Goal: Information Seeking & Learning: Learn about a topic

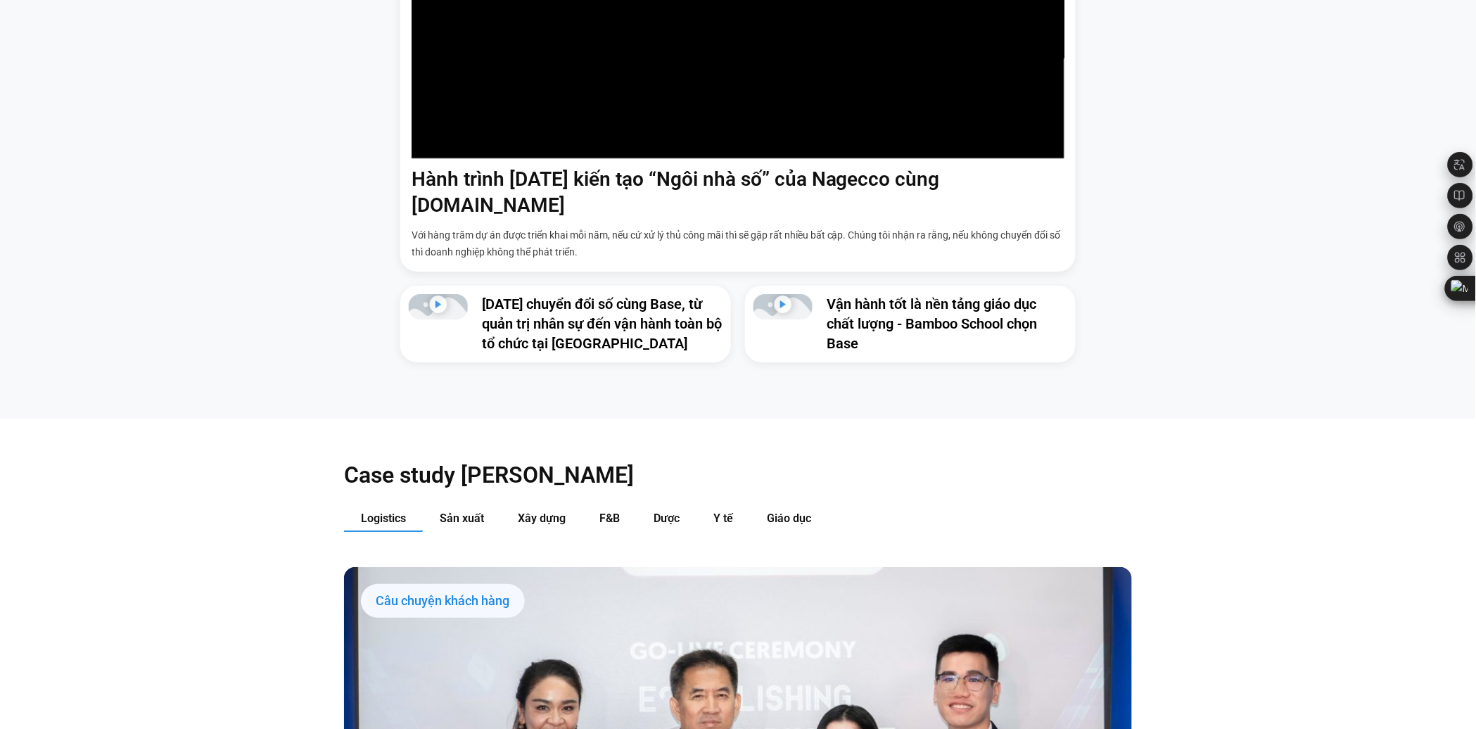
scroll to position [1556, 0]
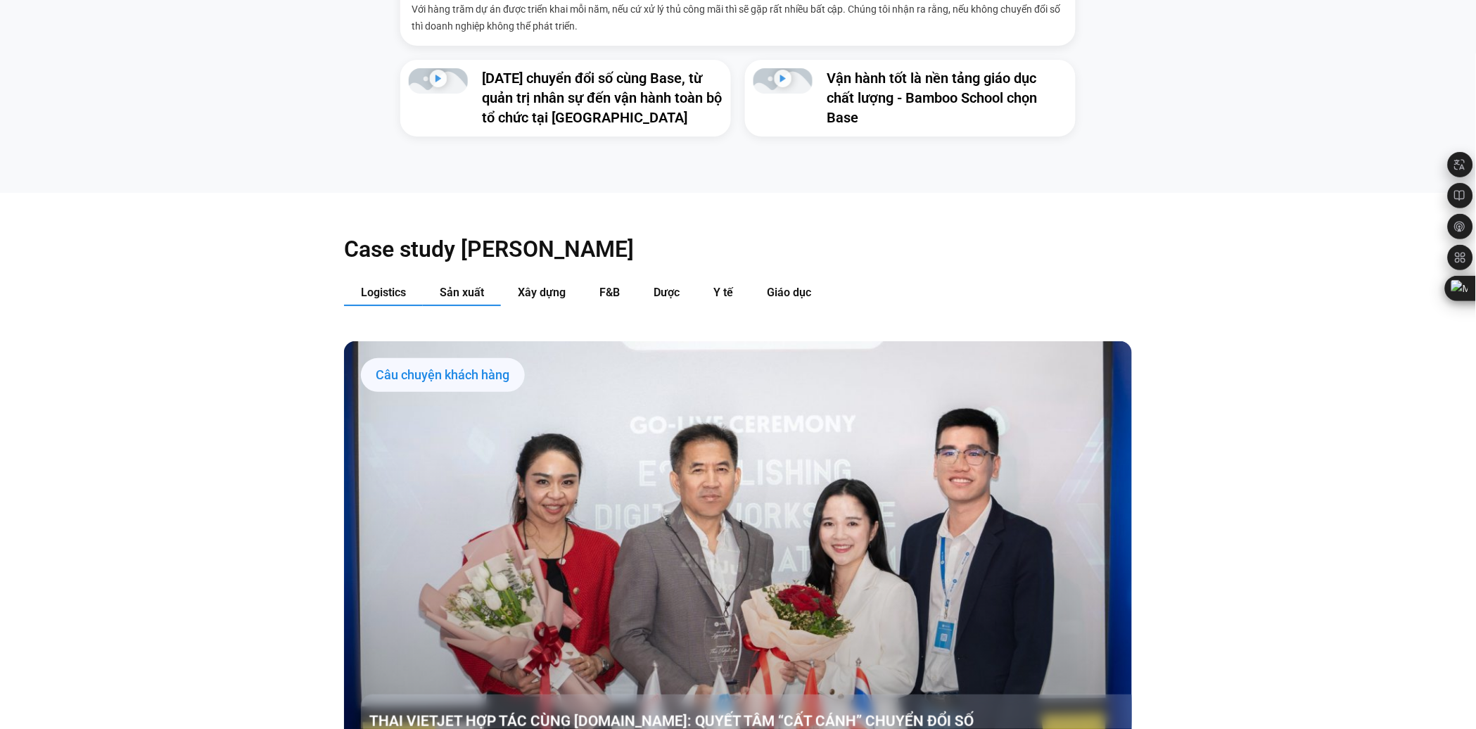
click at [450, 286] on span "Sản xuất" at bounding box center [462, 292] width 44 height 13
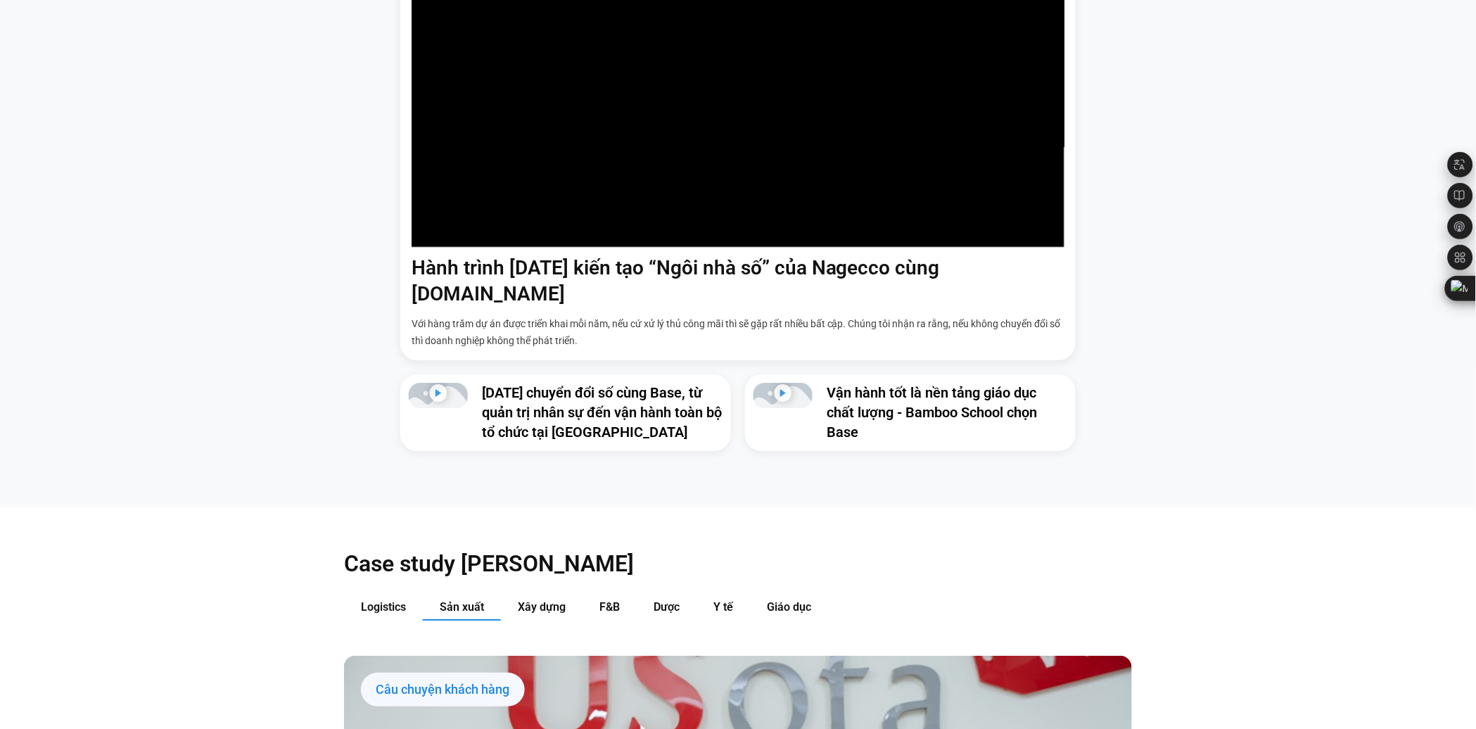
scroll to position [1400, 0]
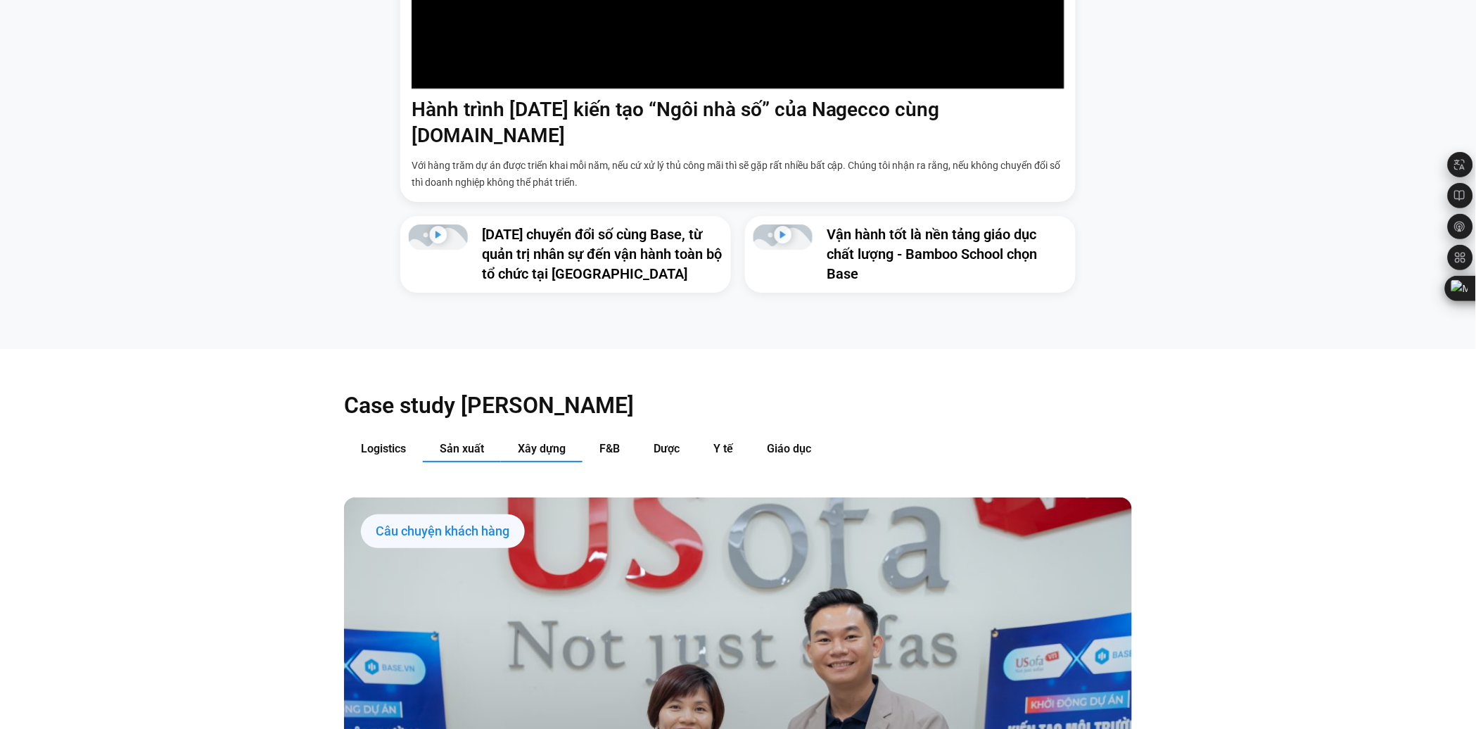
click at [540, 442] on span "Xây dựng" at bounding box center [542, 448] width 48 height 13
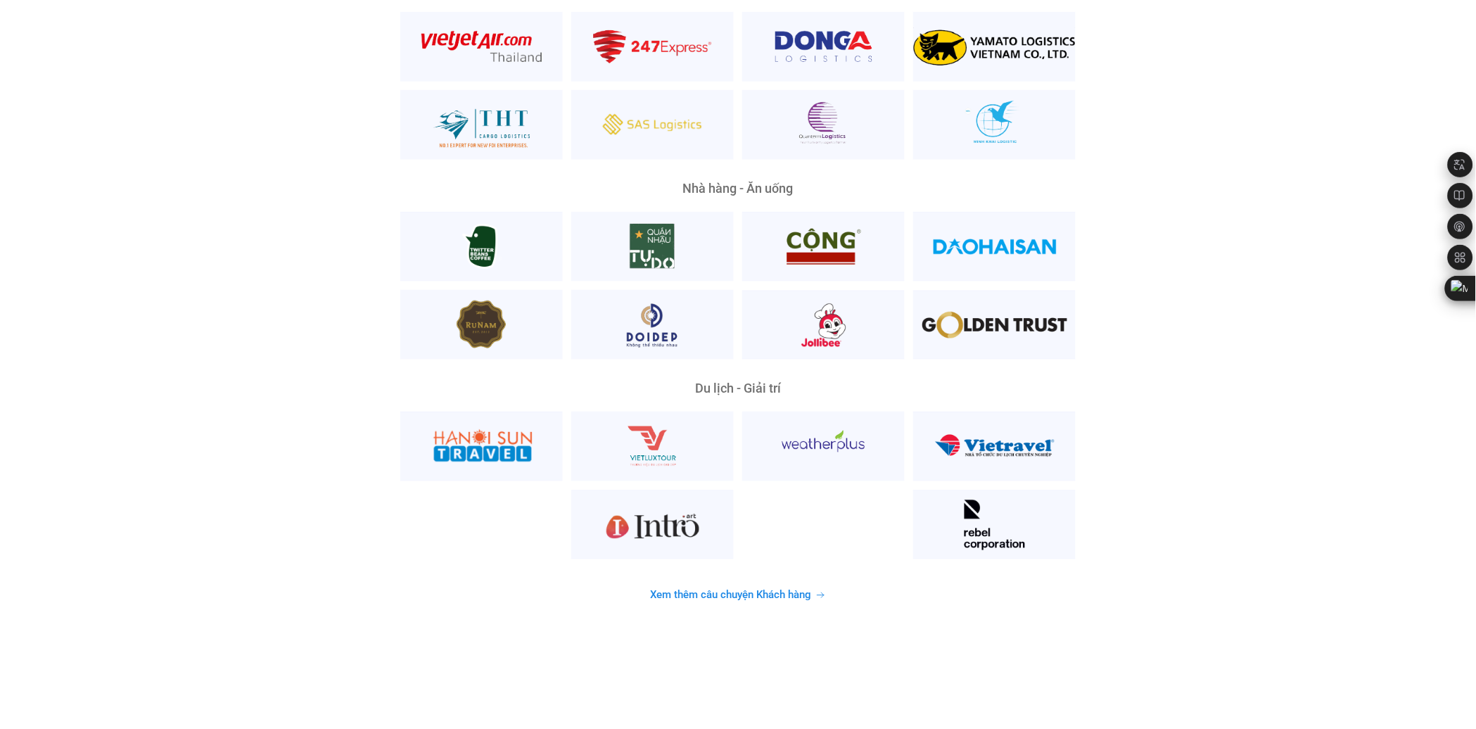
scroll to position [3589, 0]
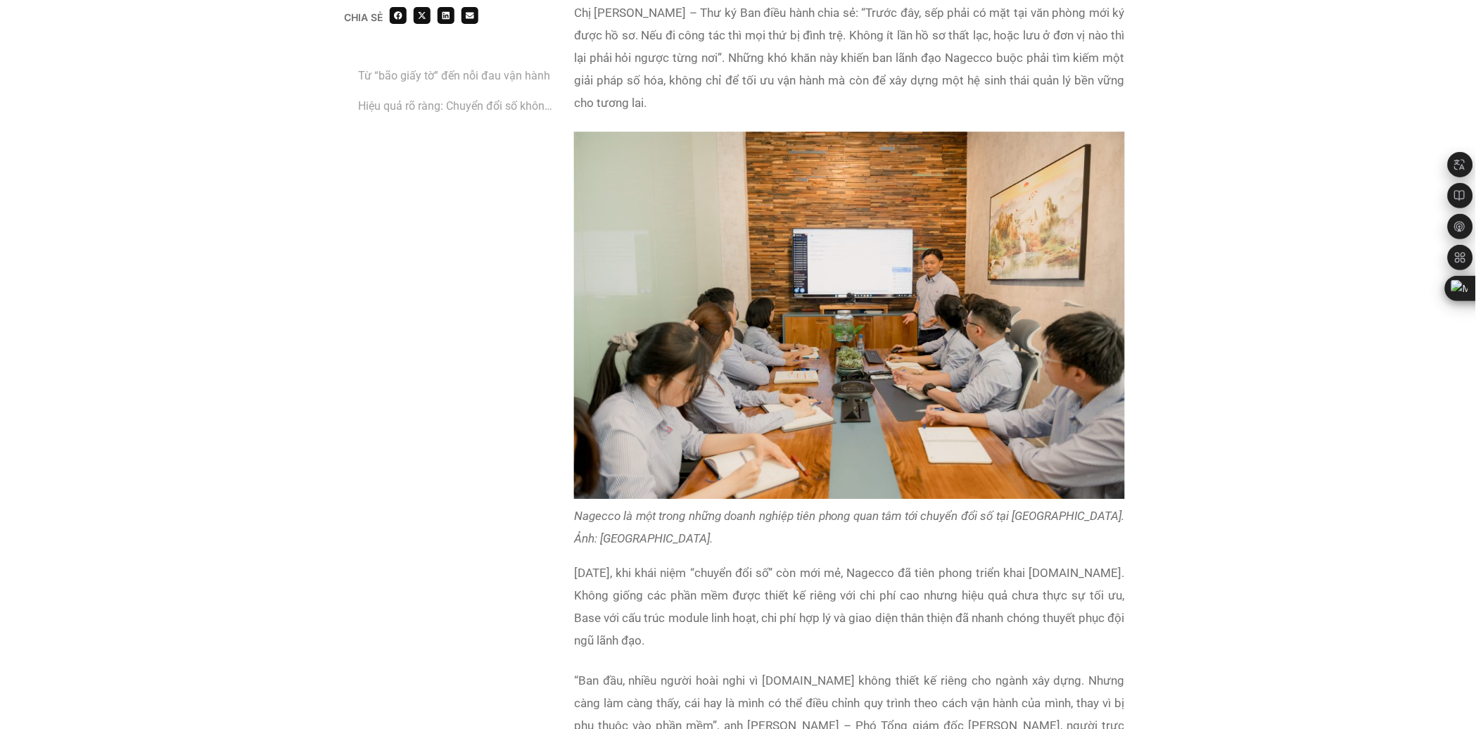
scroll to position [1407, 0]
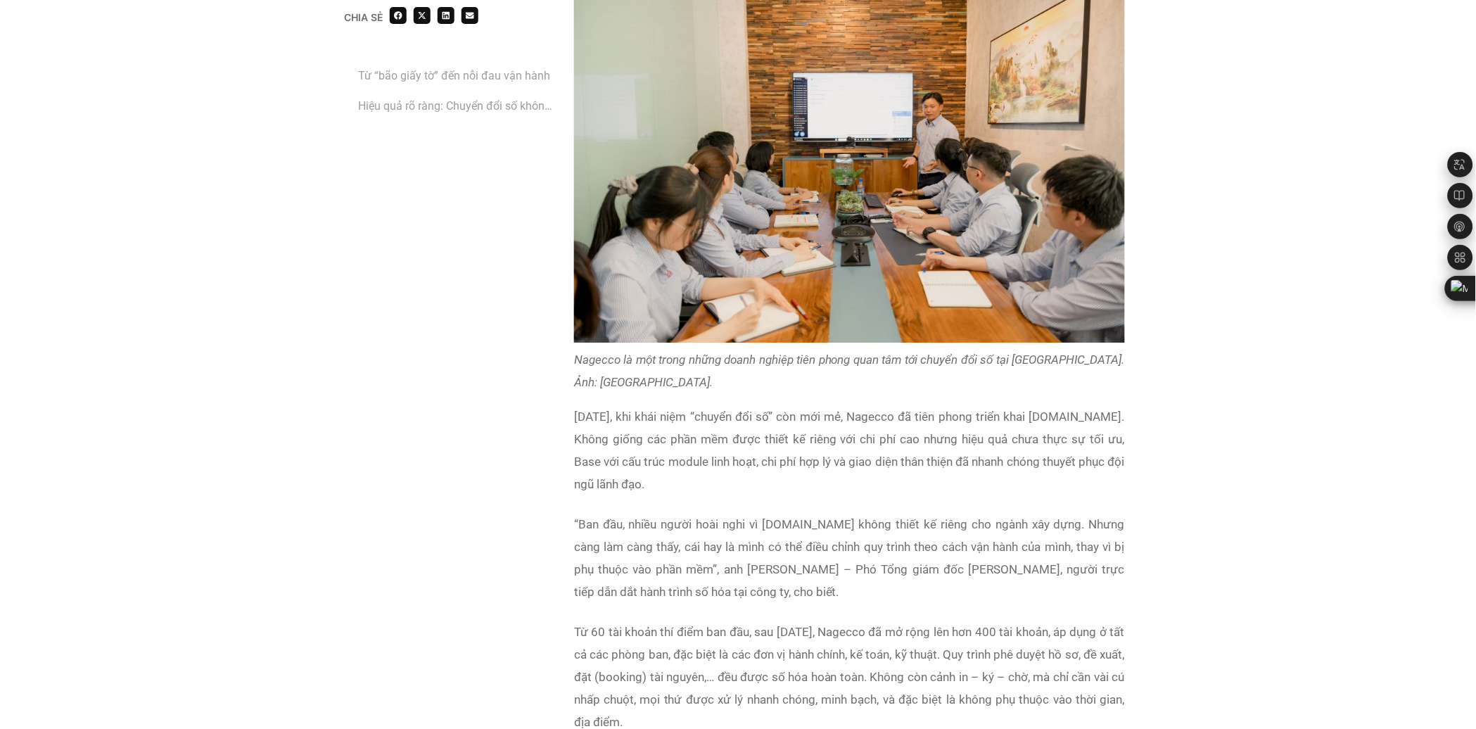
click at [803, 449] on p "Năm 2019, khi khái niệm “chuyển đổi số” còn mới mẻ, Nagecco đã tiên phong triển…" at bounding box center [849, 450] width 551 height 90
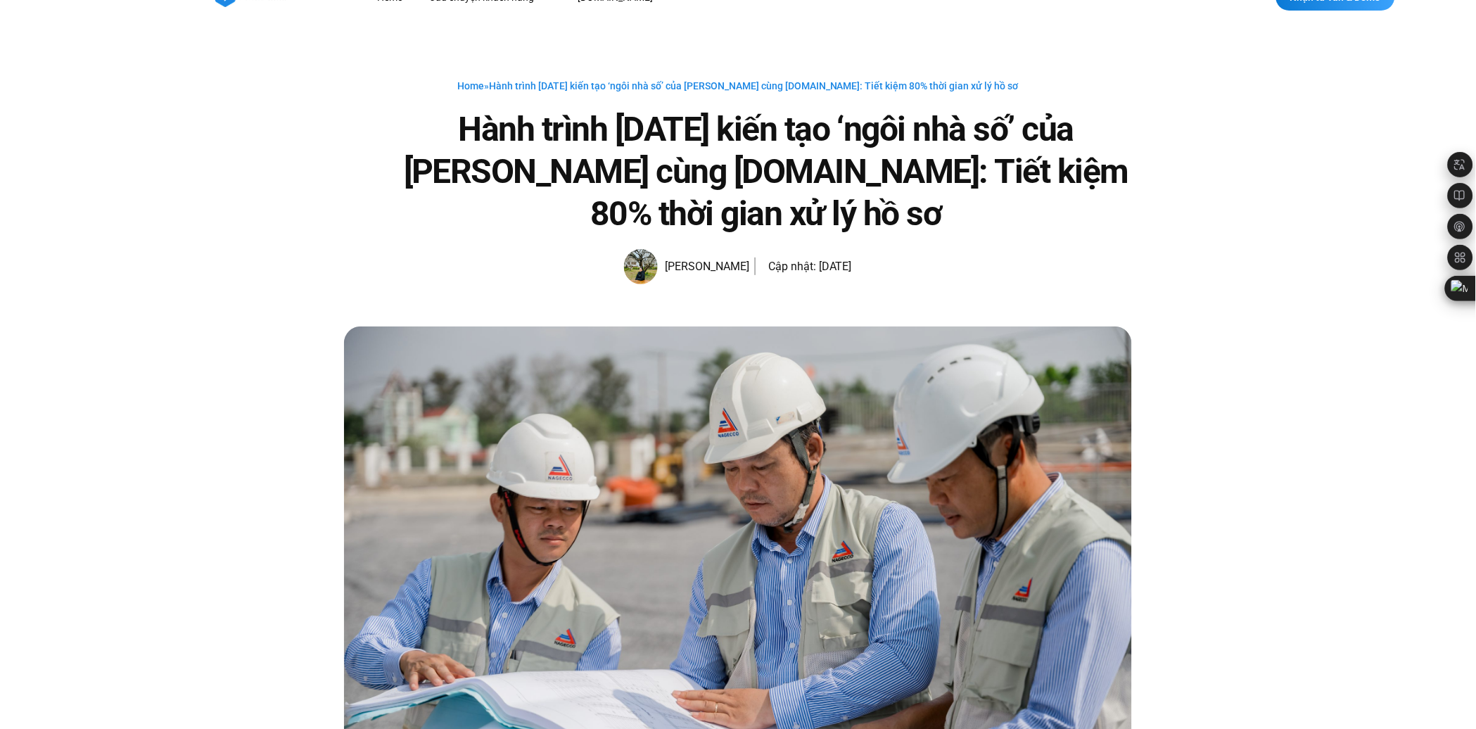
scroll to position [0, 0]
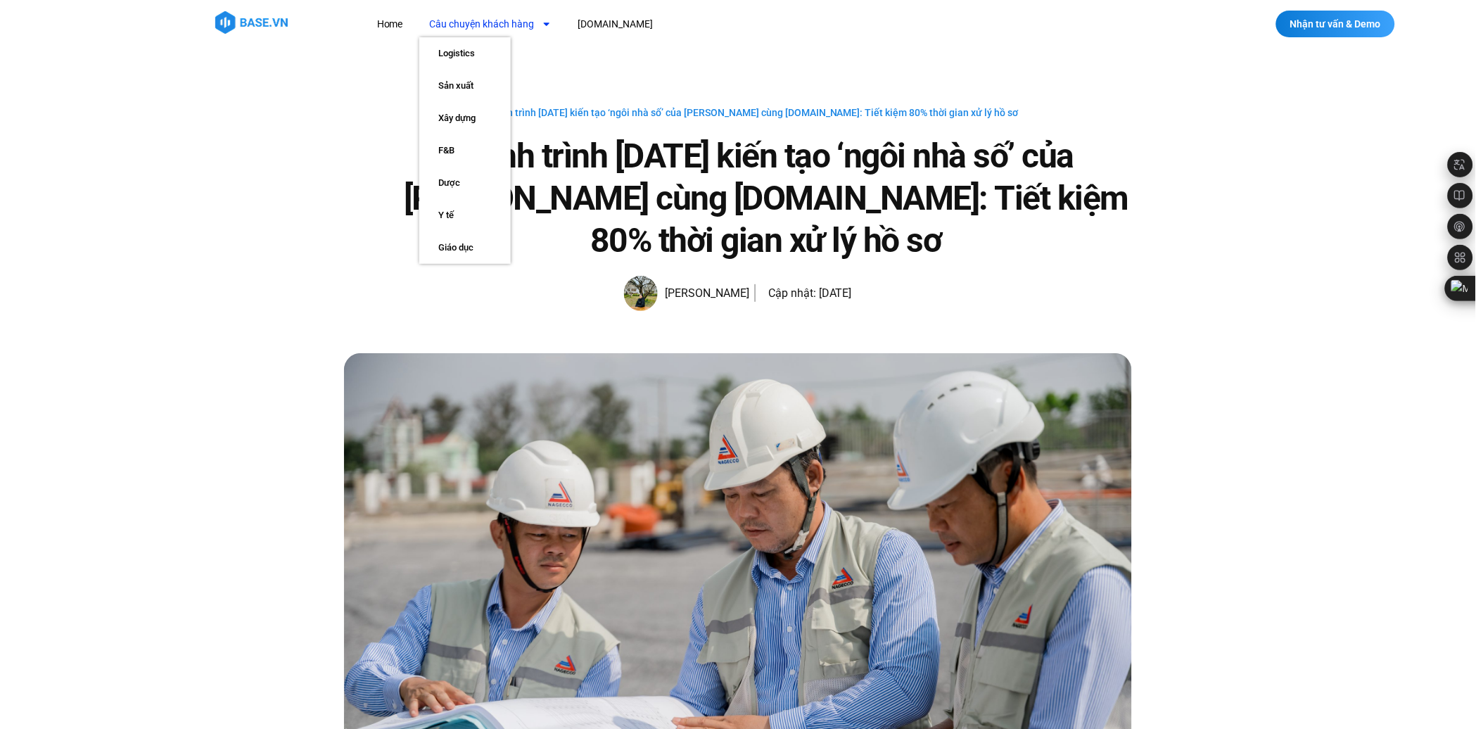
click at [516, 22] on link "Câu chuyện khách hàng" at bounding box center [490, 24] width 143 height 26
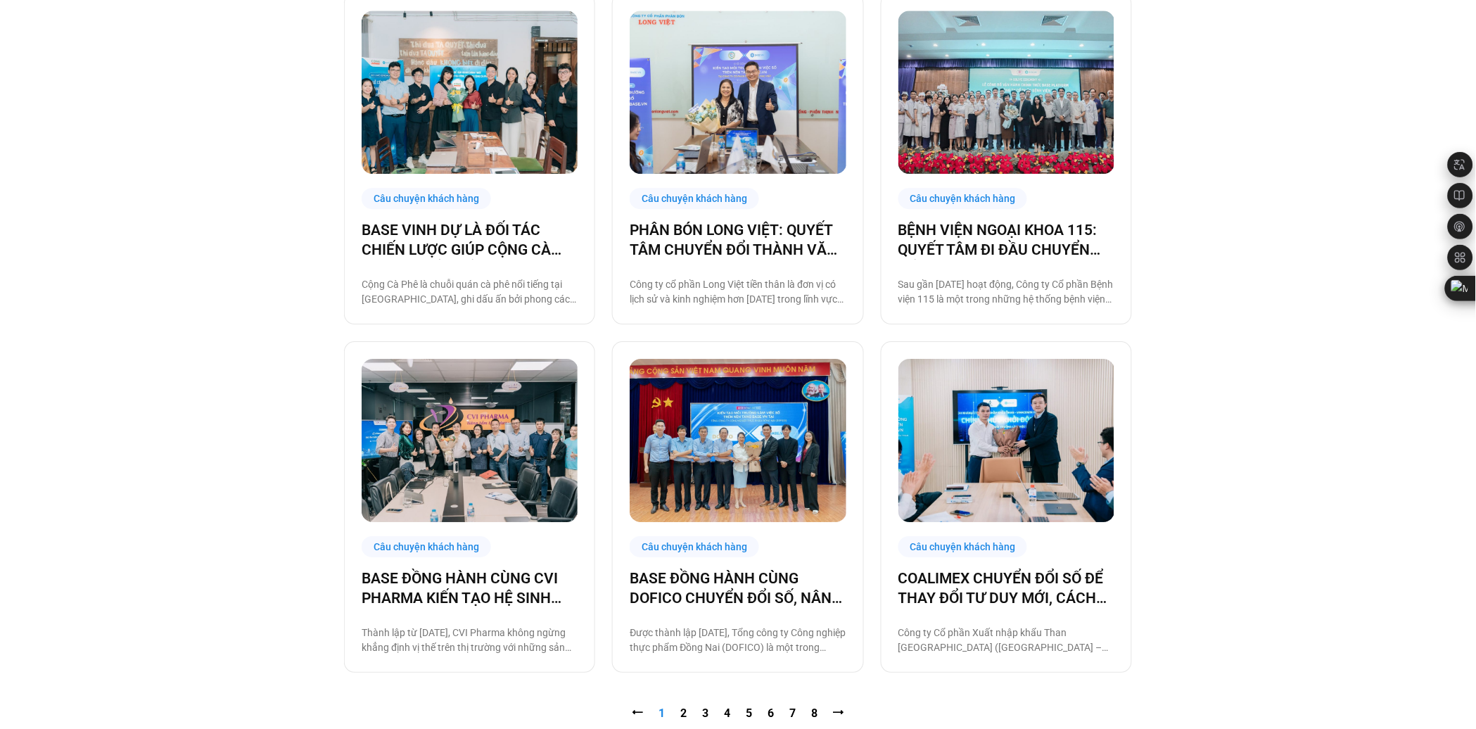
scroll to position [1250, 0]
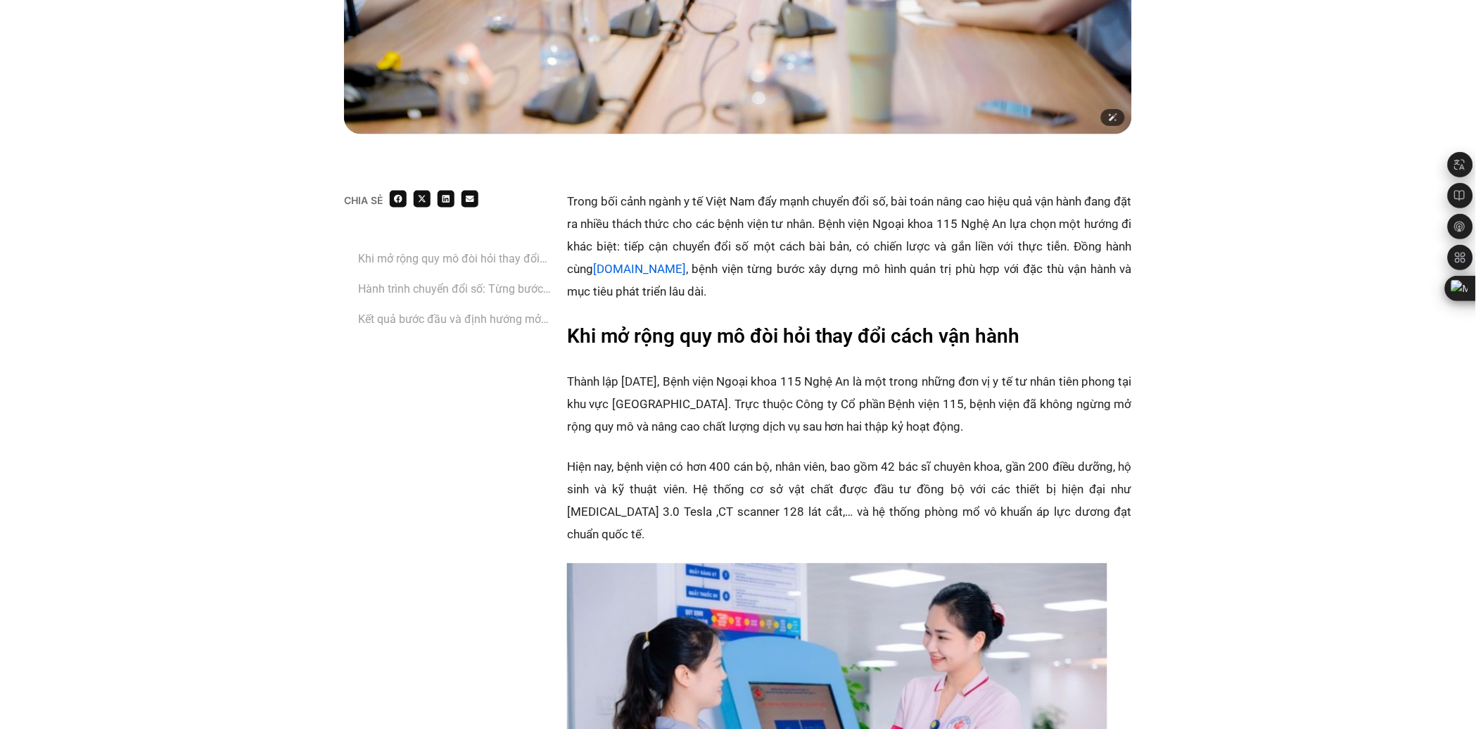
scroll to position [704, 0]
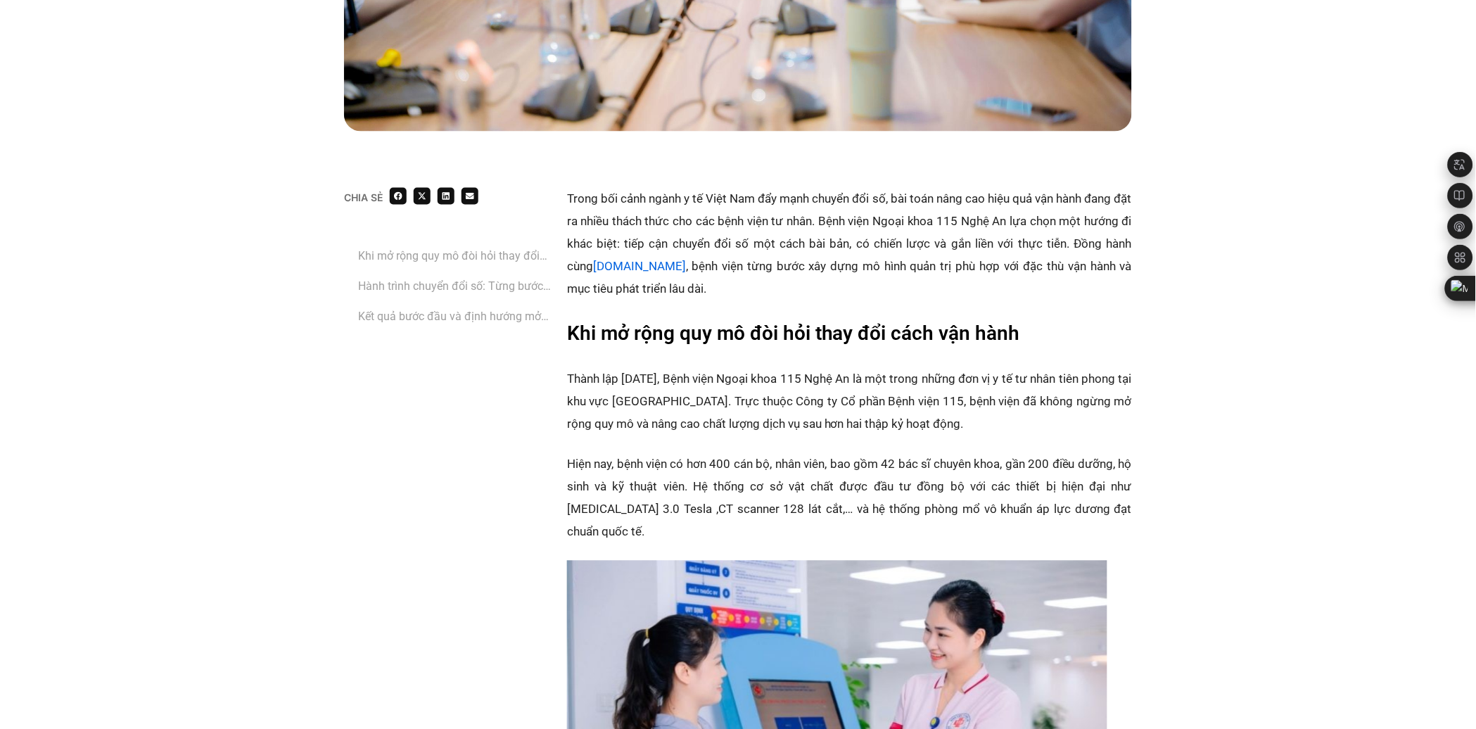
click at [799, 434] on p "Thành lập năm 2006, Bệnh viện Ngoại khoa 115 Nghệ An là một trong những đơn vị …" at bounding box center [849, 402] width 565 height 68
click at [791, 412] on p "Thành lập năm 2006, Bệnh viện Ngoại khoa 115 Nghệ An là một trong những đơn vị …" at bounding box center [849, 402] width 565 height 68
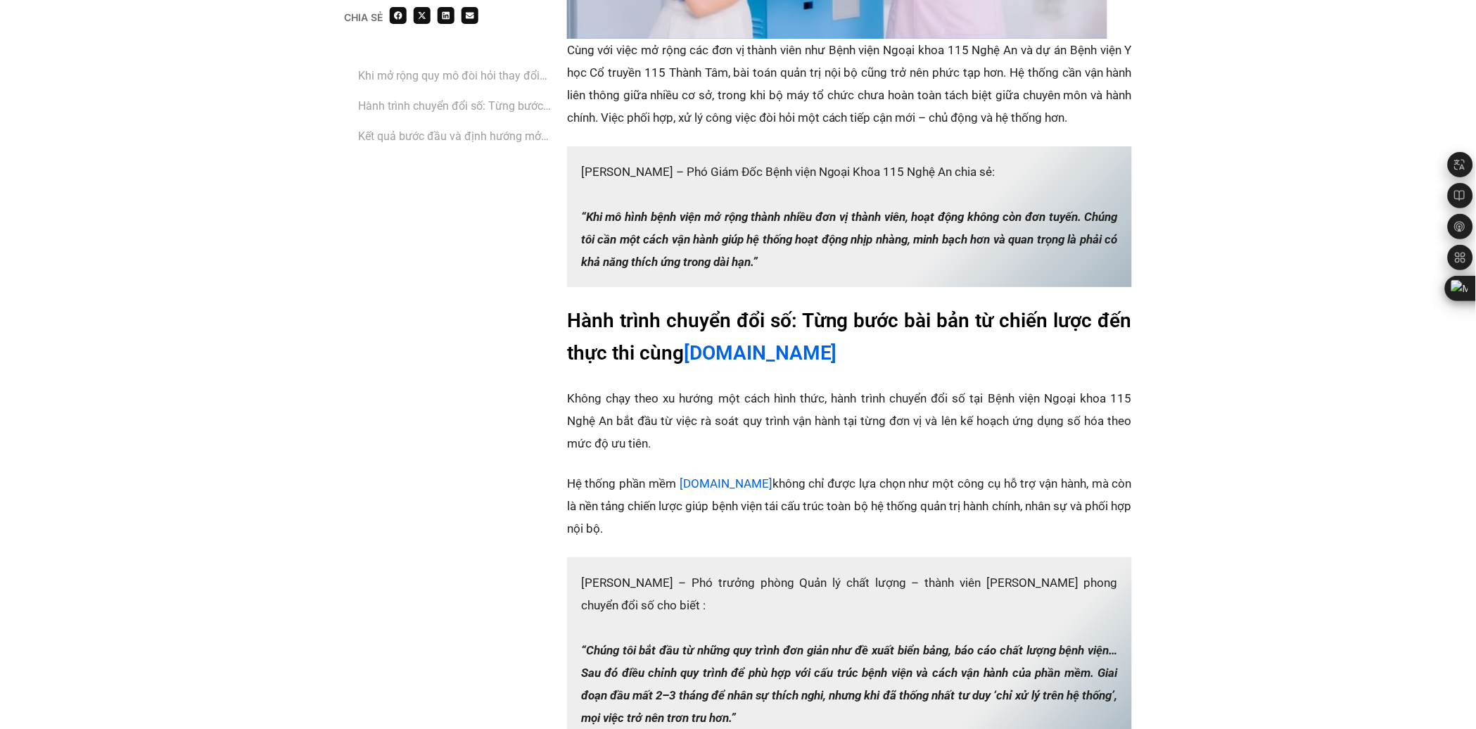
scroll to position [1563, 0]
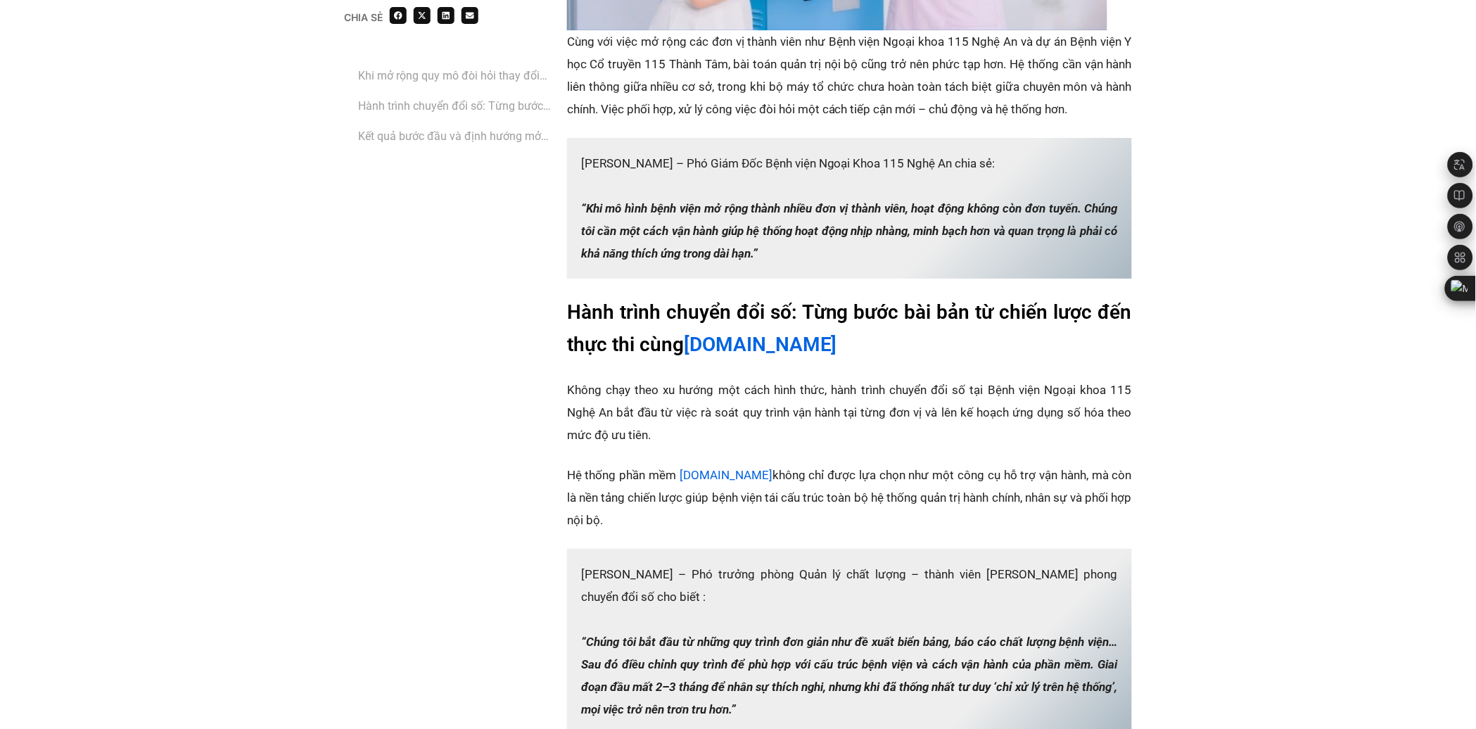
click at [845, 464] on p "Hệ thống phần mềm ‏‏ Base.vn‏‏ không chỉ được lựa chọn như một công cụ hỗ trợ v…" at bounding box center [849, 498] width 565 height 68
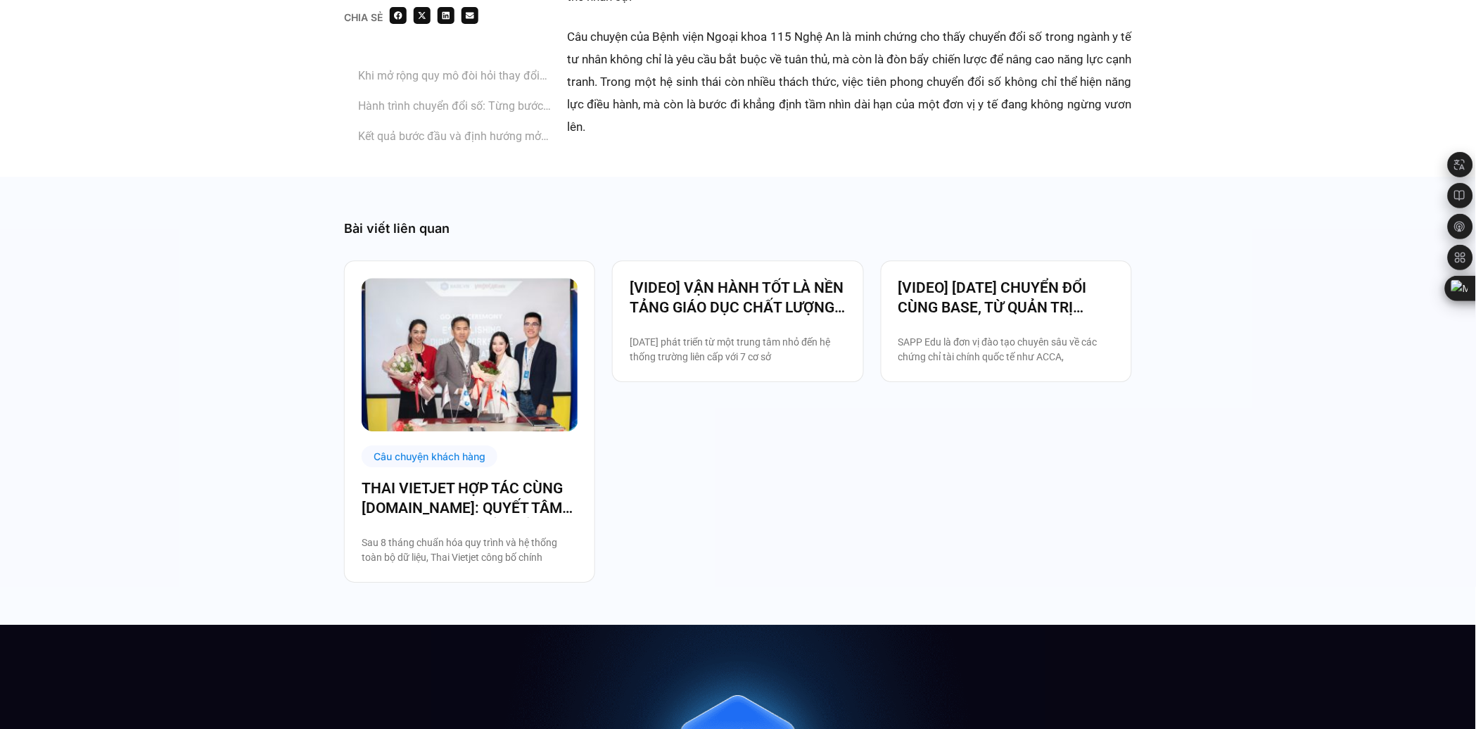
scroll to position [2814, 0]
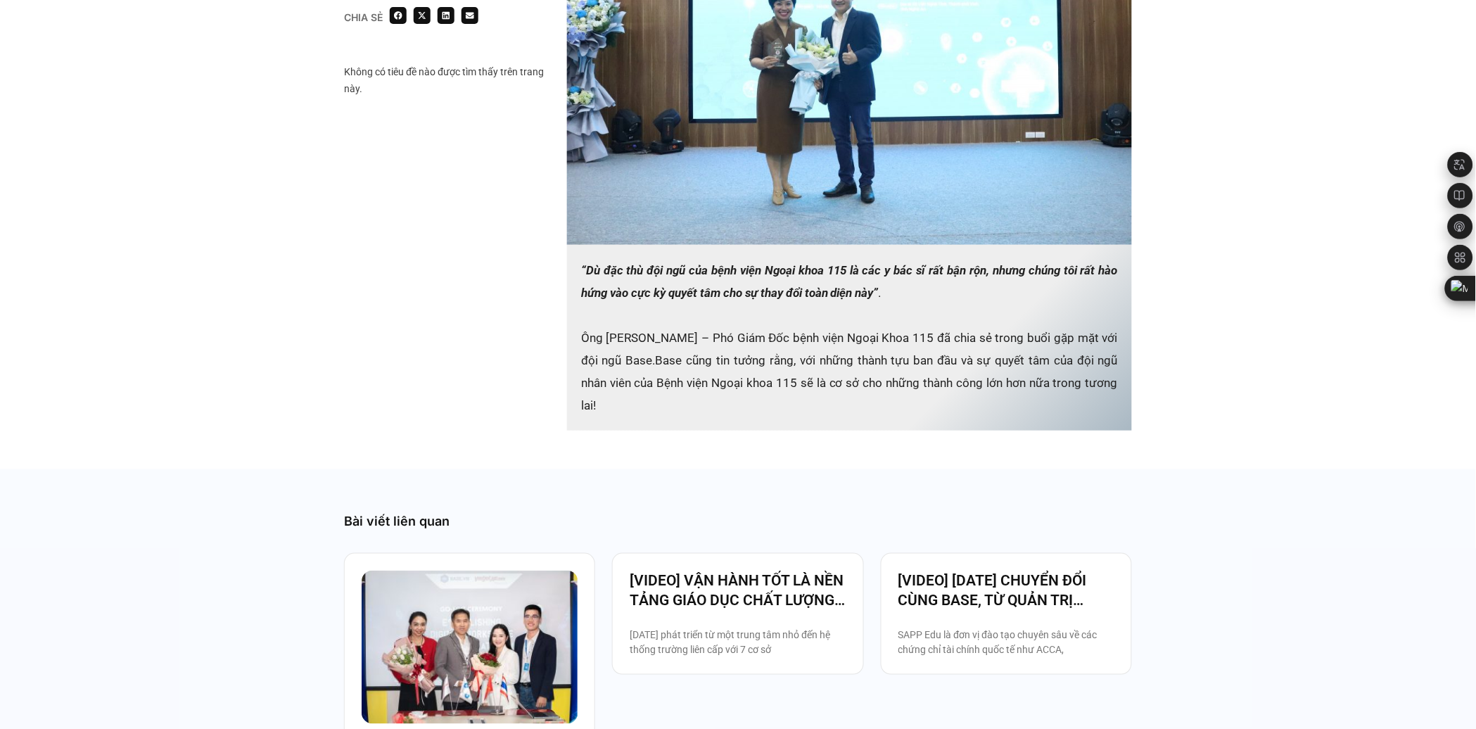
scroll to position [1641, 0]
